Goal: Task Accomplishment & Management: Manage account settings

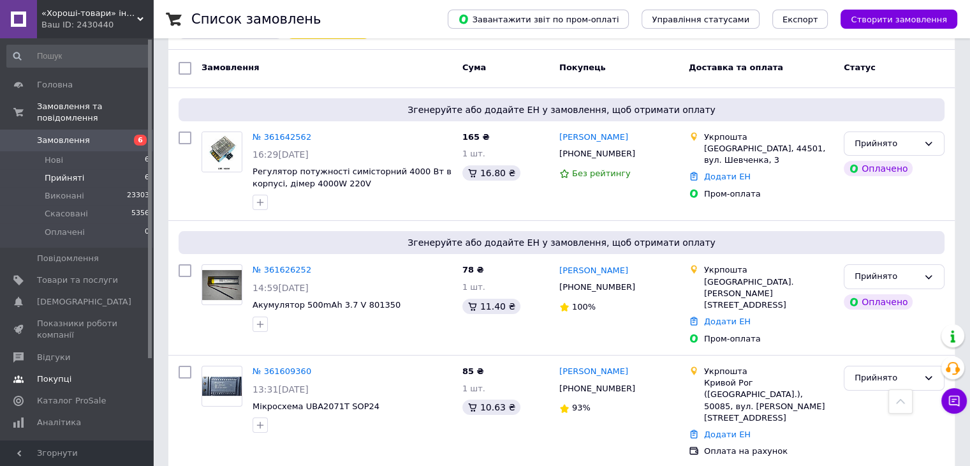
click at [46, 351] on span "Відгуки" at bounding box center [53, 356] width 33 height 11
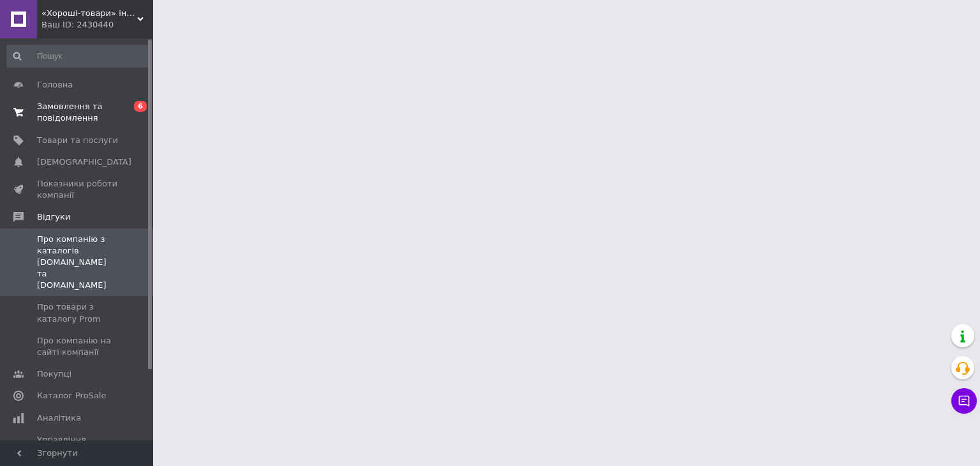
click at [71, 114] on span "Замовлення та повідомлення" at bounding box center [77, 112] width 81 height 23
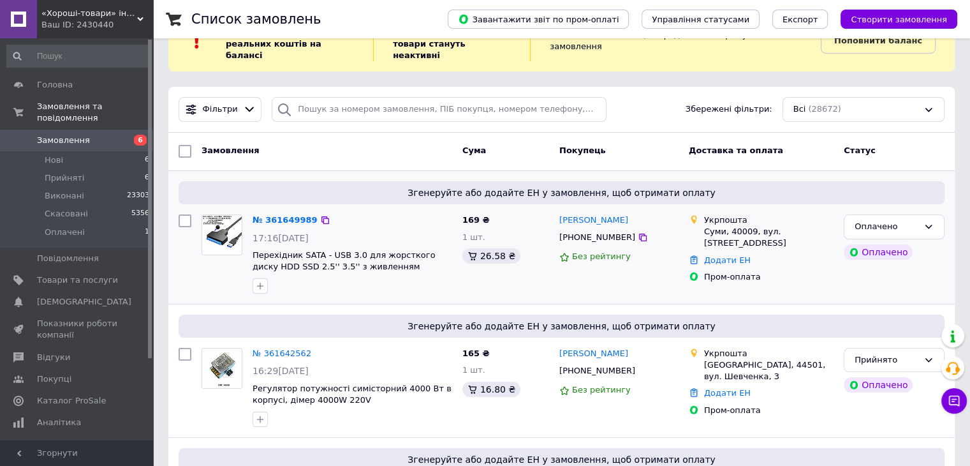
scroll to position [64, 0]
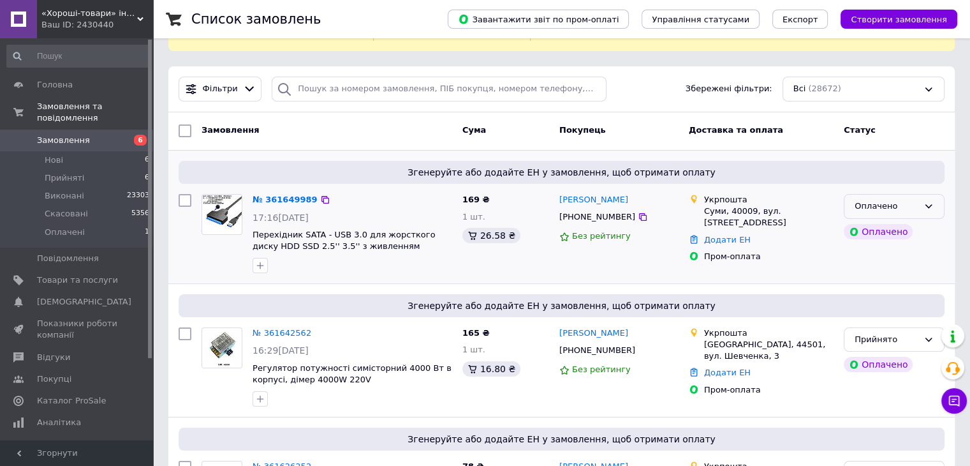
click at [932, 201] on icon at bounding box center [928, 206] width 10 height 10
click at [879, 221] on li "Прийнято" at bounding box center [893, 233] width 99 height 24
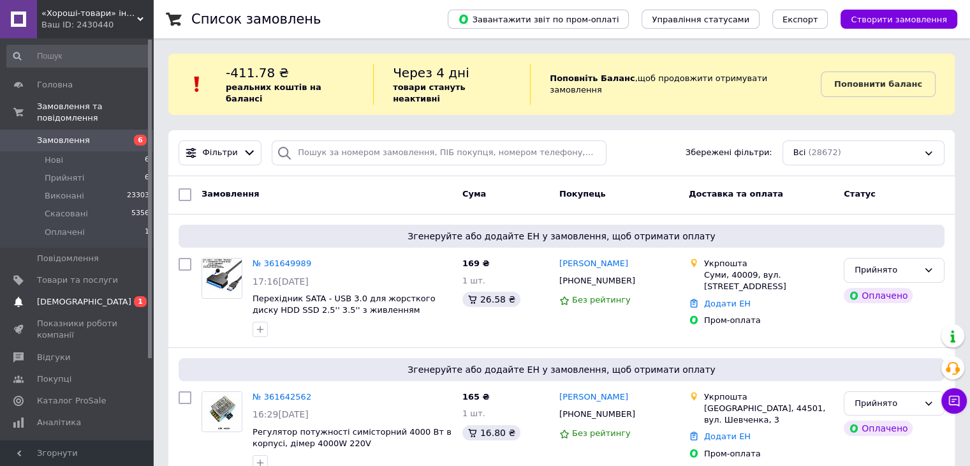
click at [79, 296] on span "[DEMOGRAPHIC_DATA]" at bounding box center [84, 301] width 94 height 11
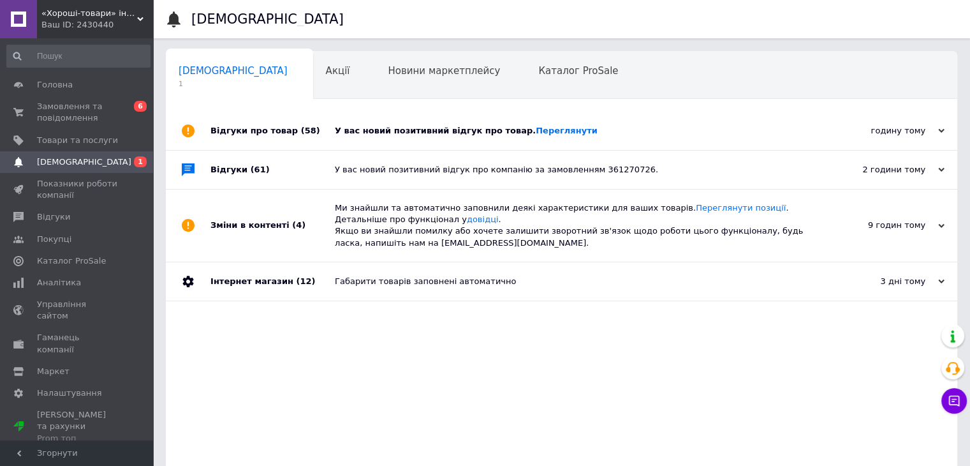
click at [659, 126] on div "У вас новий позитивний відгук про товар. Переглянути" at bounding box center [576, 130] width 482 height 11
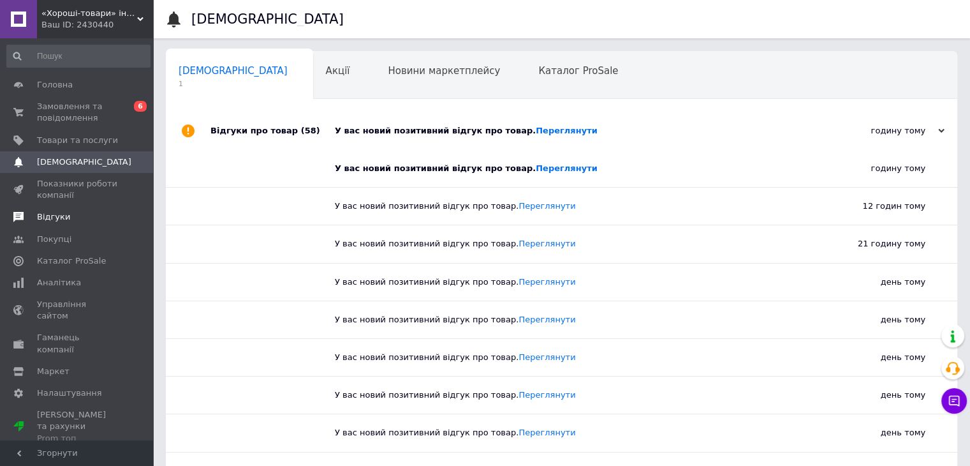
click at [52, 214] on span "Відгуки" at bounding box center [53, 216] width 33 height 11
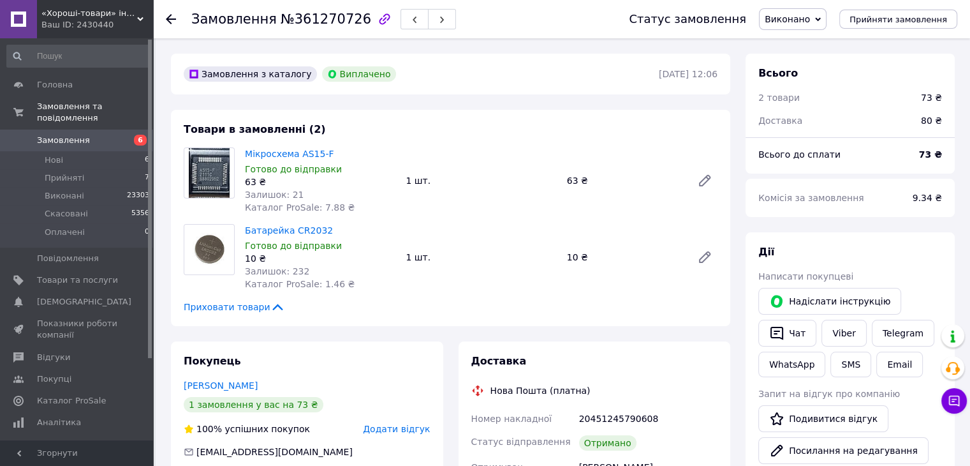
scroll to position [77, 0]
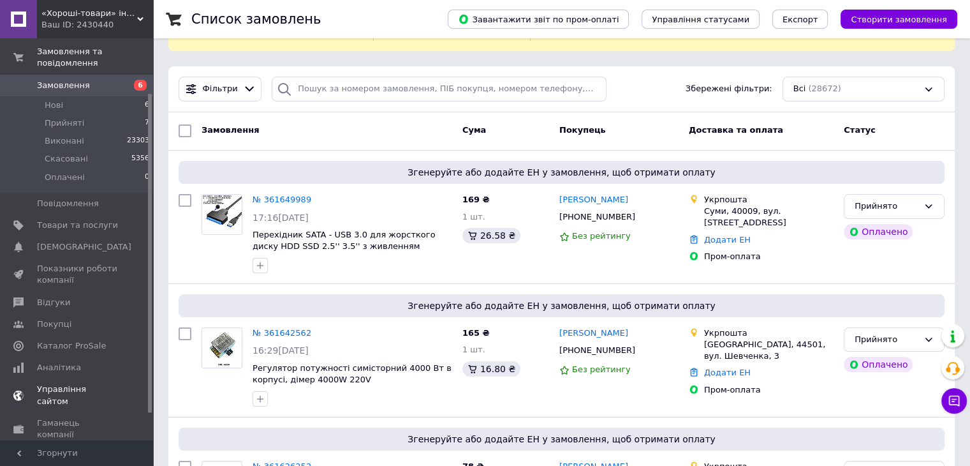
scroll to position [102, 0]
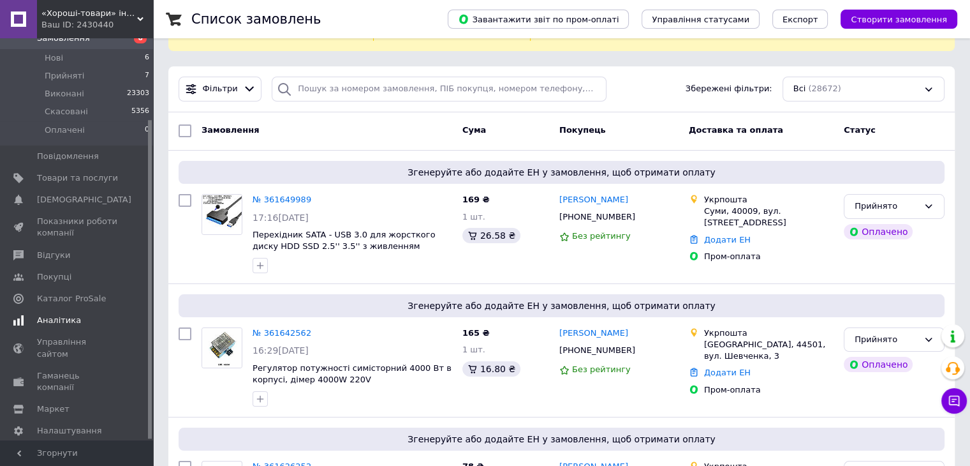
click at [46, 314] on span "Аналітика" at bounding box center [59, 319] width 44 height 11
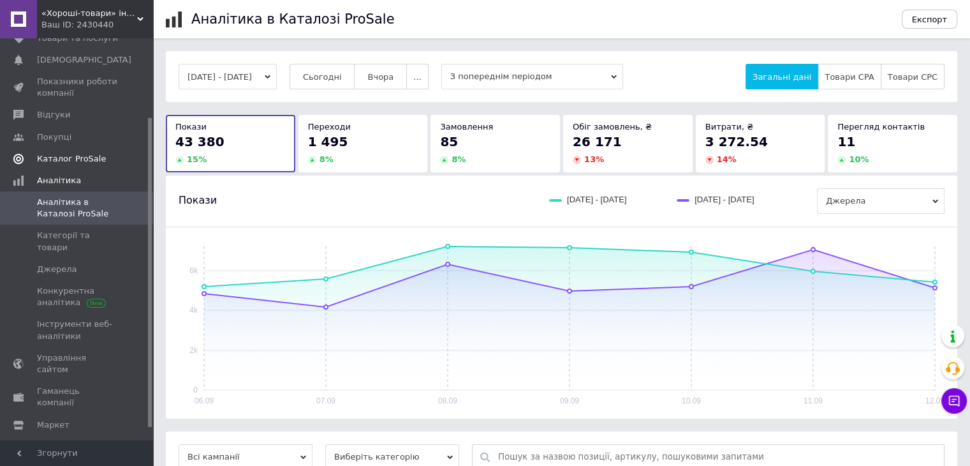
click at [70, 160] on span "Каталог ProSale" at bounding box center [71, 158] width 69 height 11
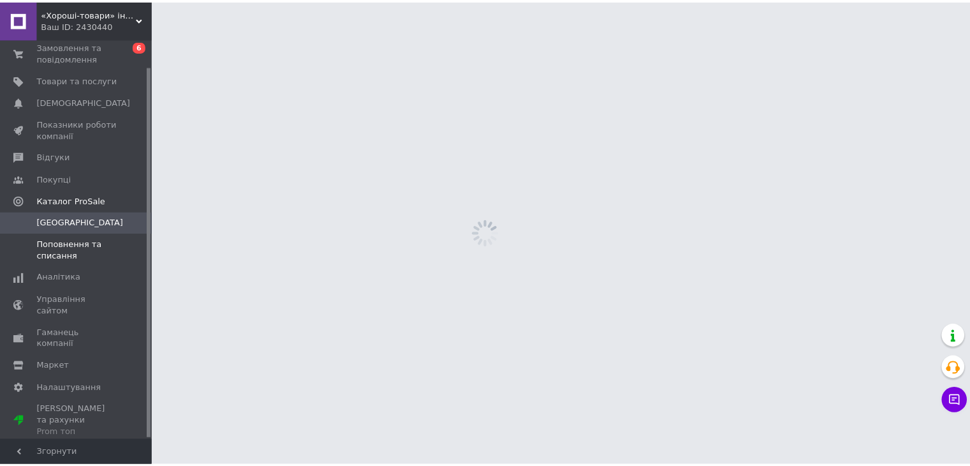
scroll to position [29, 0]
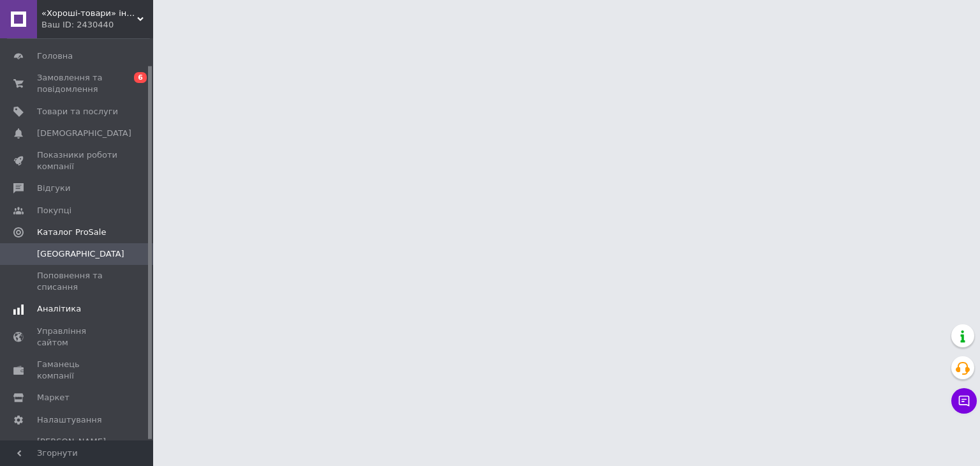
click at [59, 311] on span "Аналітика" at bounding box center [59, 308] width 44 height 11
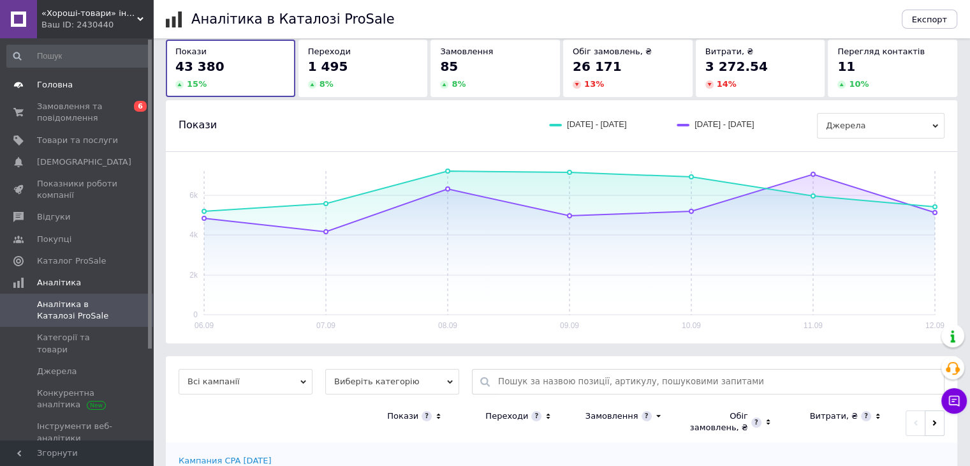
scroll to position [54, 0]
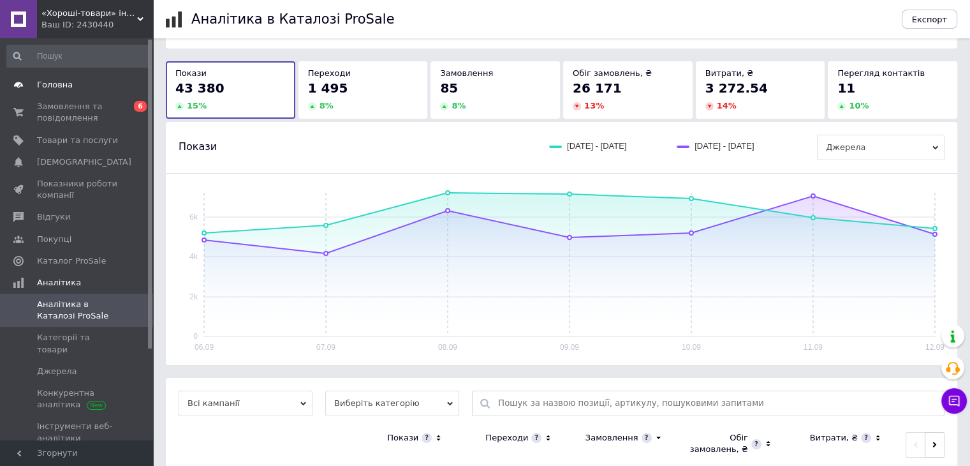
click at [50, 80] on span "Головна" at bounding box center [55, 84] width 36 height 11
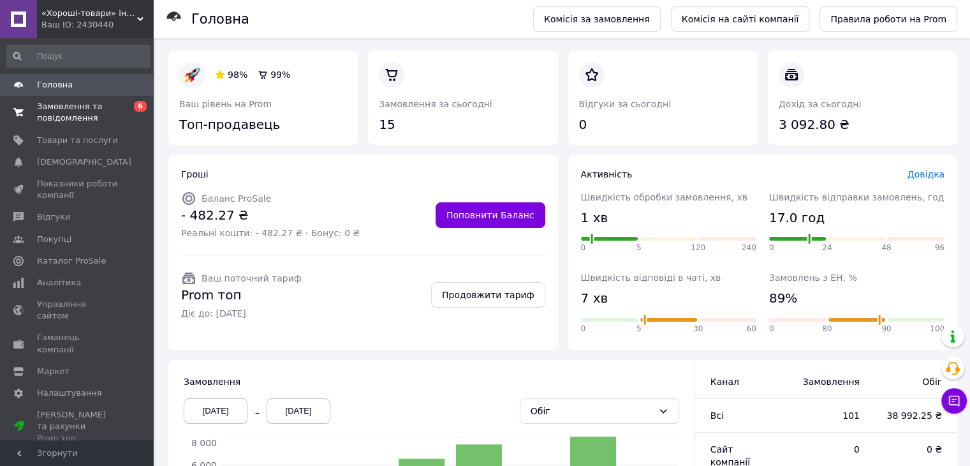
click at [38, 115] on span "Замовлення та повідомлення" at bounding box center [77, 112] width 81 height 23
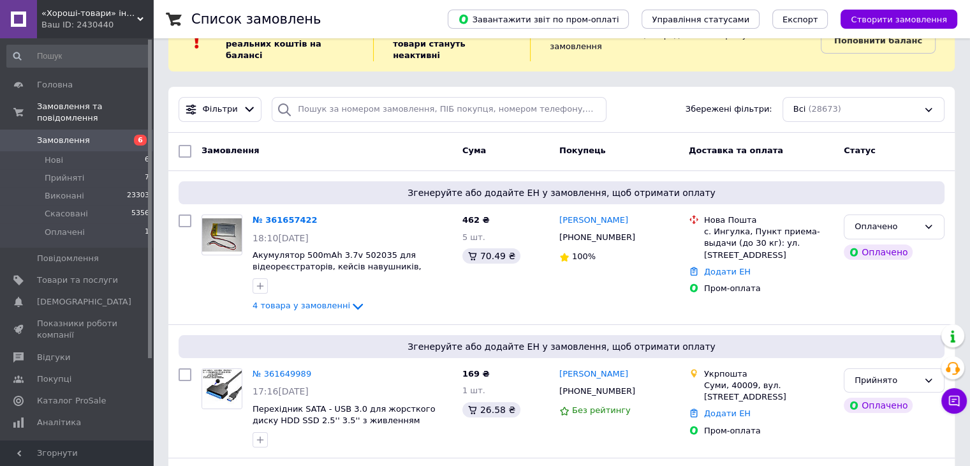
scroll to position [64, 0]
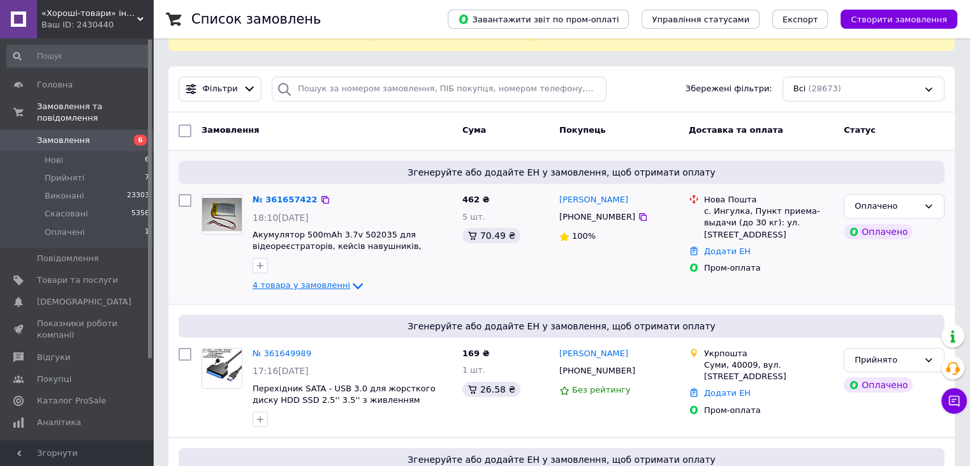
click at [277, 281] on span "4 товара у замовленні" at bounding box center [302, 286] width 98 height 10
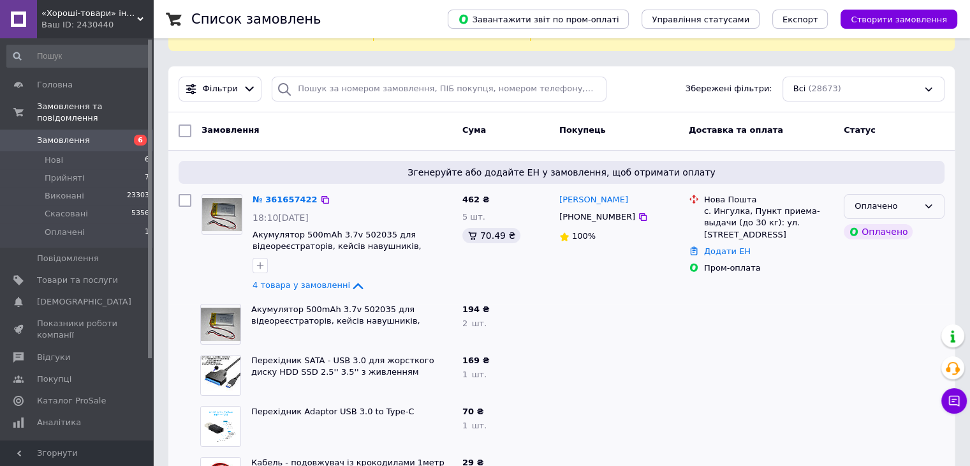
click at [921, 199] on div "Оплачено" at bounding box center [894, 206] width 101 height 25
click at [879, 221] on li "Прийнято" at bounding box center [893, 233] width 99 height 24
click at [304, 281] on span "4 товара у замовленні" at bounding box center [302, 286] width 98 height 10
